Goal: Information Seeking & Learning: Learn about a topic

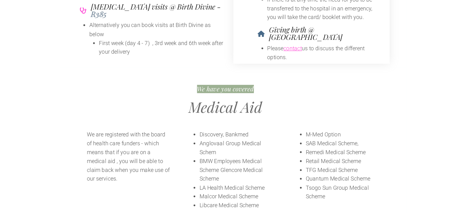
scroll to position [430, 0]
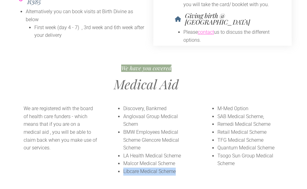
drag, startPoint x: 176, startPoint y: 155, endPoint x: 123, endPoint y: 155, distance: 53.5
click at [123, 155] on ul "Discovery, Bankmed Anglovaal Group Medical Schem BMW Employees Medical Scheme G…" at bounding box center [153, 140] width 77 height 71
copy li "Libcare Medical Scheme"
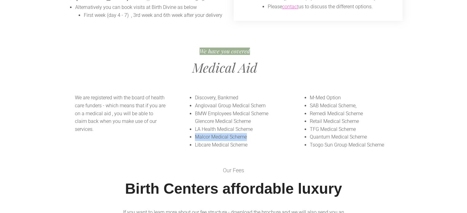
drag, startPoint x: 248, startPoint y: 126, endPoint x: 195, endPoint y: 125, distance: 52.8
click at [195, 133] on li "Malcor Medical Scheme" at bounding box center [238, 137] width 86 height 8
copy li "Malcor Medical Scheme"
drag, startPoint x: 251, startPoint y: 113, endPoint x: 195, endPoint y: 114, distance: 55.9
click at [195, 114] on li "BMW Employees Medical Scheme Glencore Medical Scheme" at bounding box center [238, 118] width 86 height 16
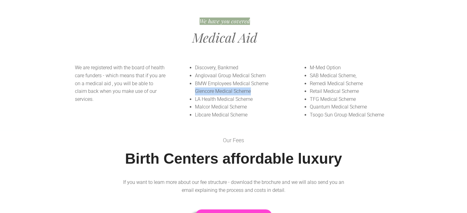
scroll to position [522, 0]
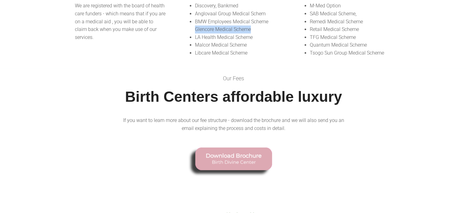
click at [225, 159] on span "Birth Divine Center" at bounding box center [234, 162] width 56 height 6
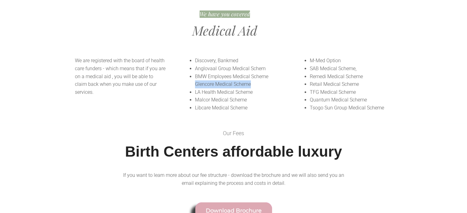
scroll to position [399, 0]
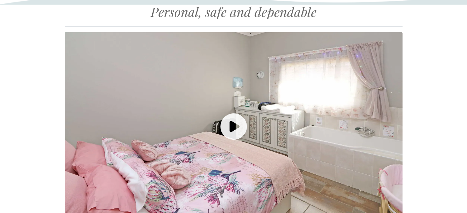
scroll to position [584, 0]
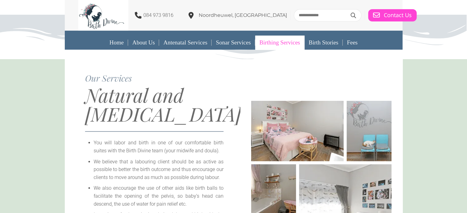
drag, startPoint x: 245, startPoint y: 17, endPoint x: 220, endPoint y: 25, distance: 26.1
click at [220, 25] on div "084 973 9816 Noordheuwel, Krugersdorp" at bounding box center [186, 15] width 216 height 31
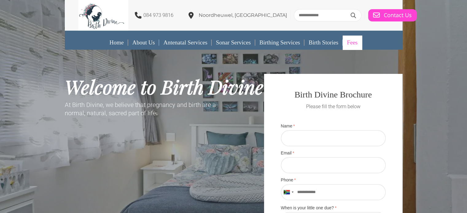
click at [359, 45] on link "Fees" at bounding box center [352, 43] width 19 height 14
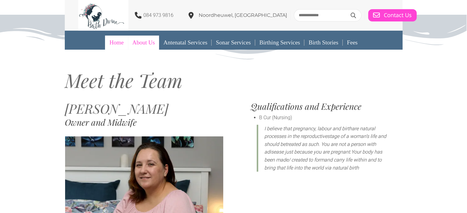
click at [105, 43] on link "Home" at bounding box center [116, 43] width 23 height 14
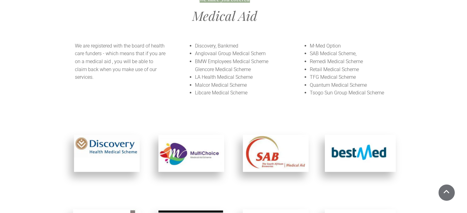
scroll to position [1795, 0]
